Goal: Information Seeking & Learning: Learn about a topic

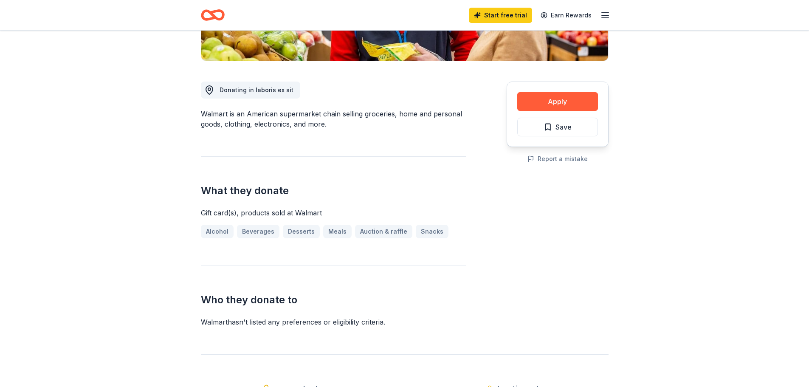
scroll to position [212, 0]
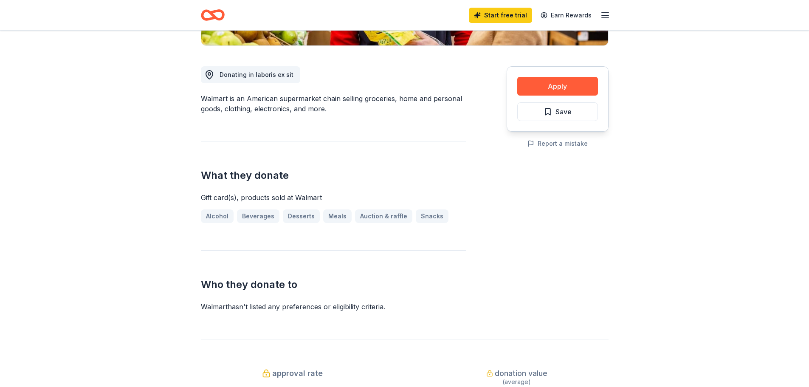
drag, startPoint x: 212, startPoint y: 176, endPoint x: 428, endPoint y: 260, distance: 231.1
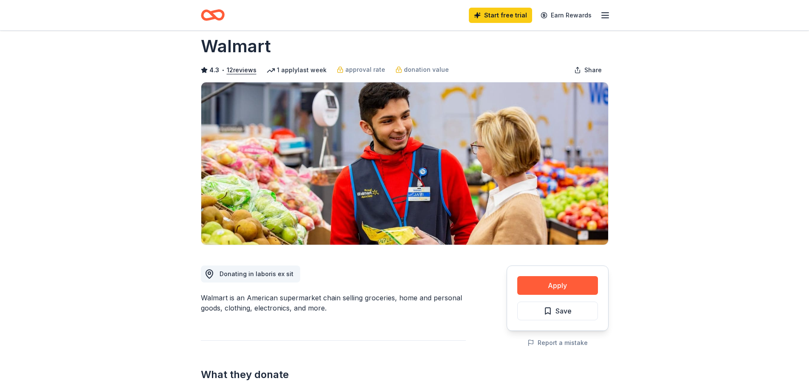
scroll to position [0, 0]
